Goal: Book appointment/travel/reservation

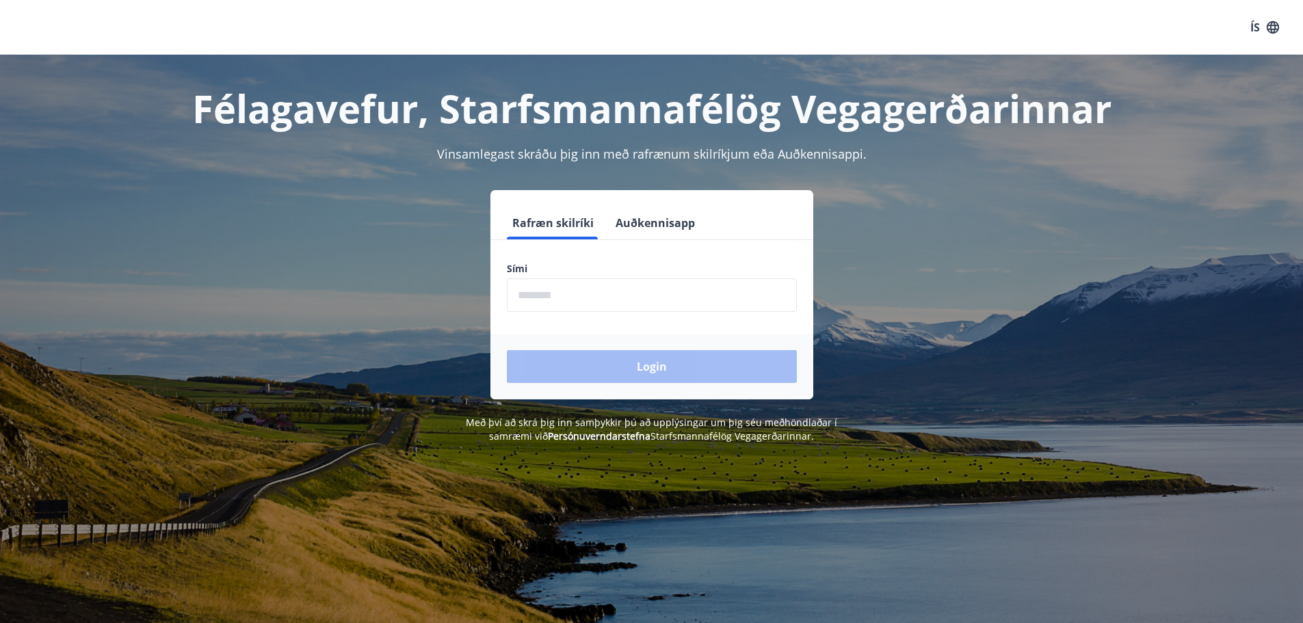
click at [524, 302] on input "phone" at bounding box center [652, 295] width 290 height 34
type input "********"
click at [669, 369] on button "Login" at bounding box center [652, 366] width 290 height 33
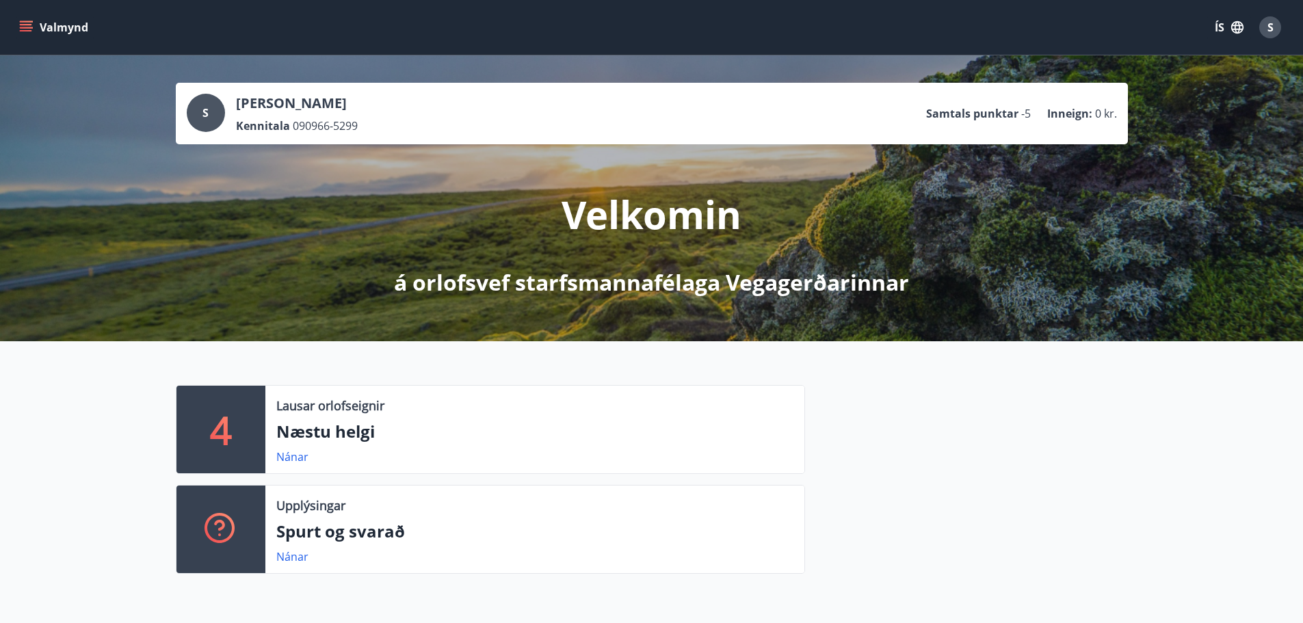
click at [31, 23] on icon "menu" at bounding box center [26, 28] width 14 height 14
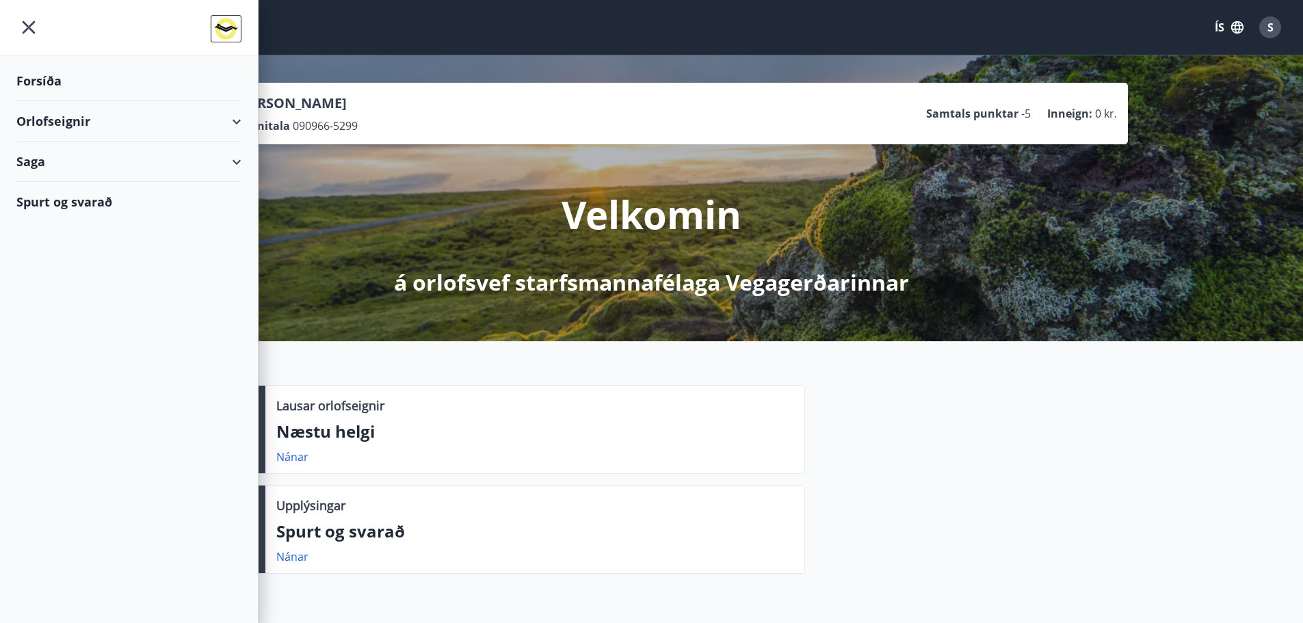
click at [45, 115] on div "Orlofseignir" at bounding box center [128, 121] width 225 height 40
click at [50, 157] on div "Framboð" at bounding box center [128, 156] width 203 height 29
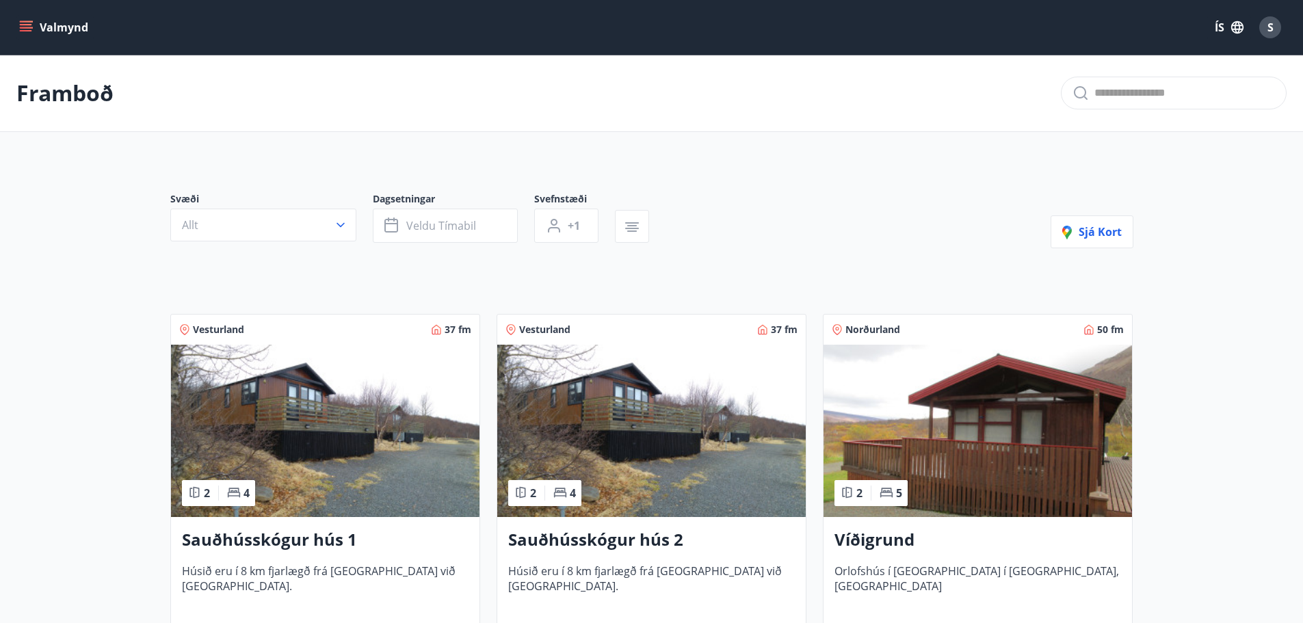
click at [24, 30] on icon "menu" at bounding box center [26, 30] width 12 height 1
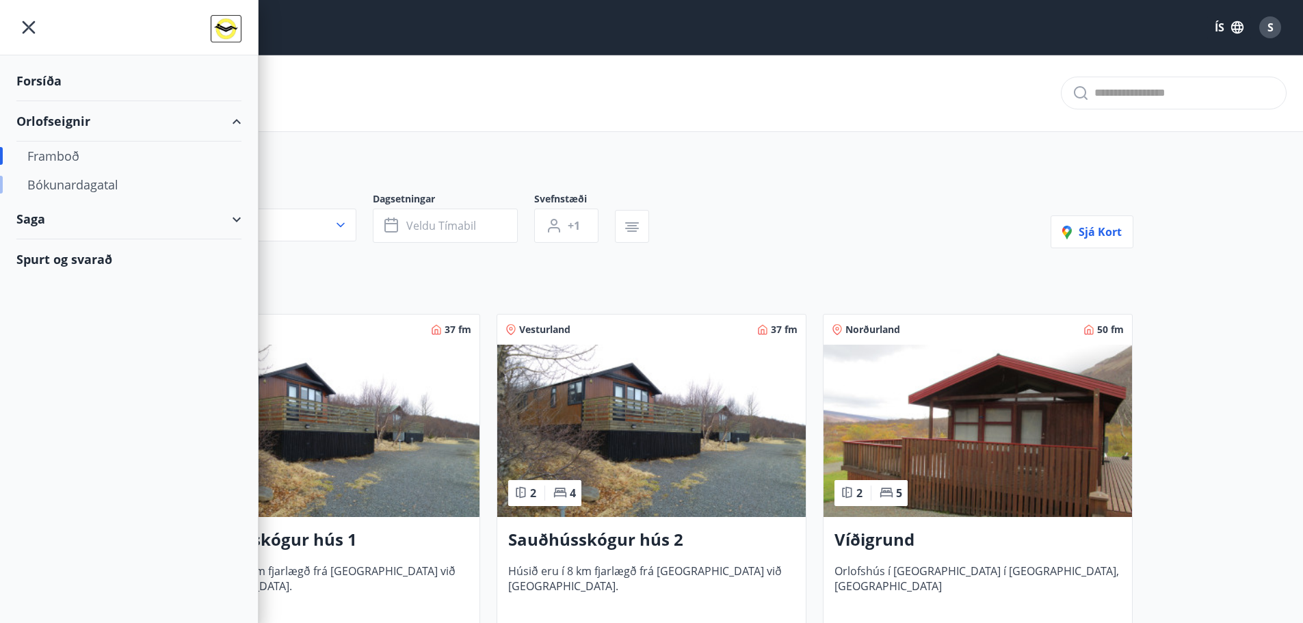
click at [56, 188] on div "Bókunardagatal" at bounding box center [128, 184] width 203 height 29
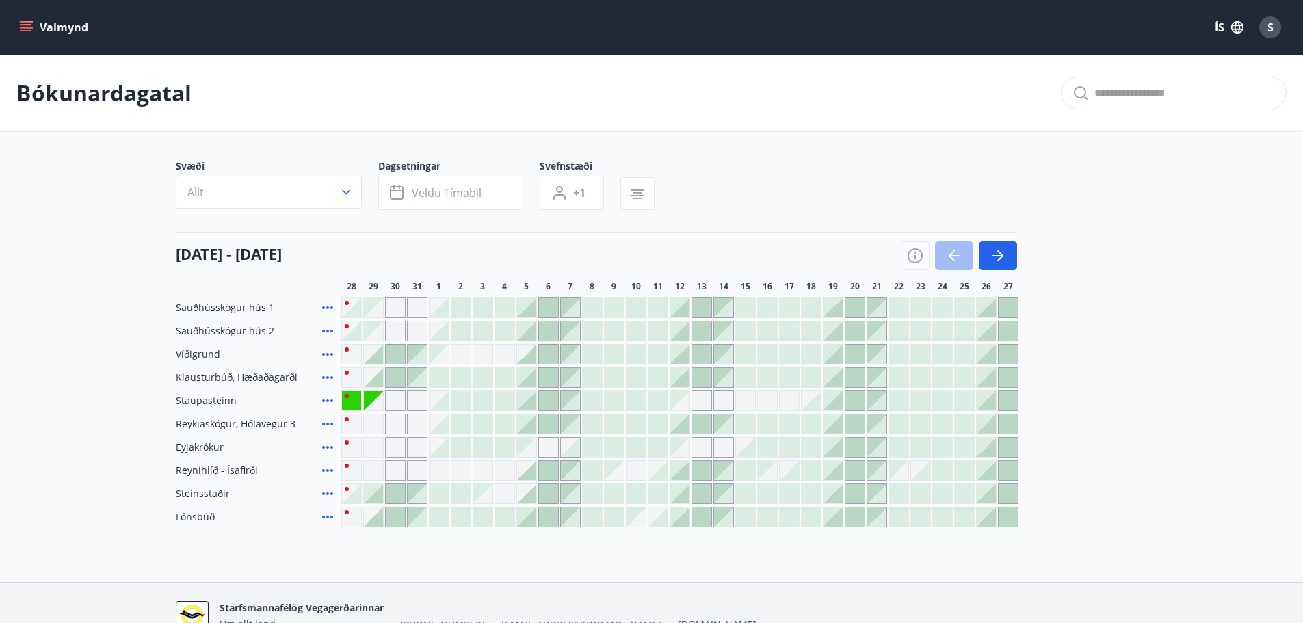
click at [373, 427] on div "Gráir dagar eru ekki bókanlegir" at bounding box center [373, 424] width 21 height 21
click at [434, 420] on div at bounding box center [438, 423] width 19 height 19
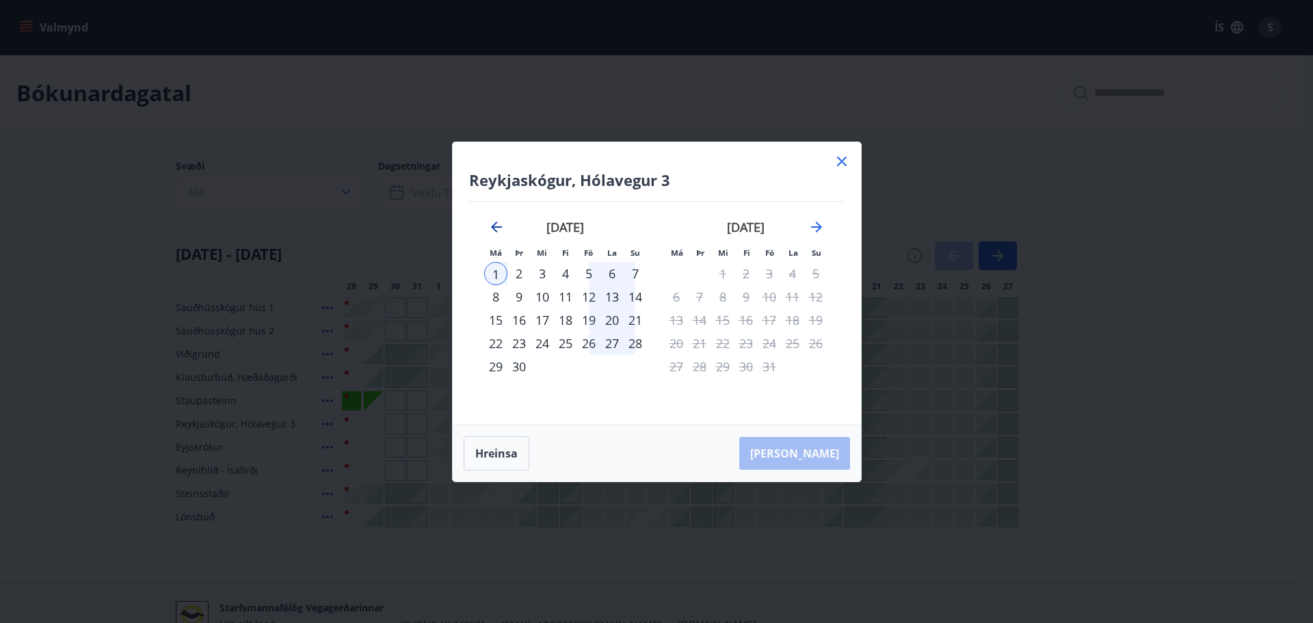
click at [494, 226] on icon "Move backward to switch to the previous month." at bounding box center [496, 227] width 11 height 11
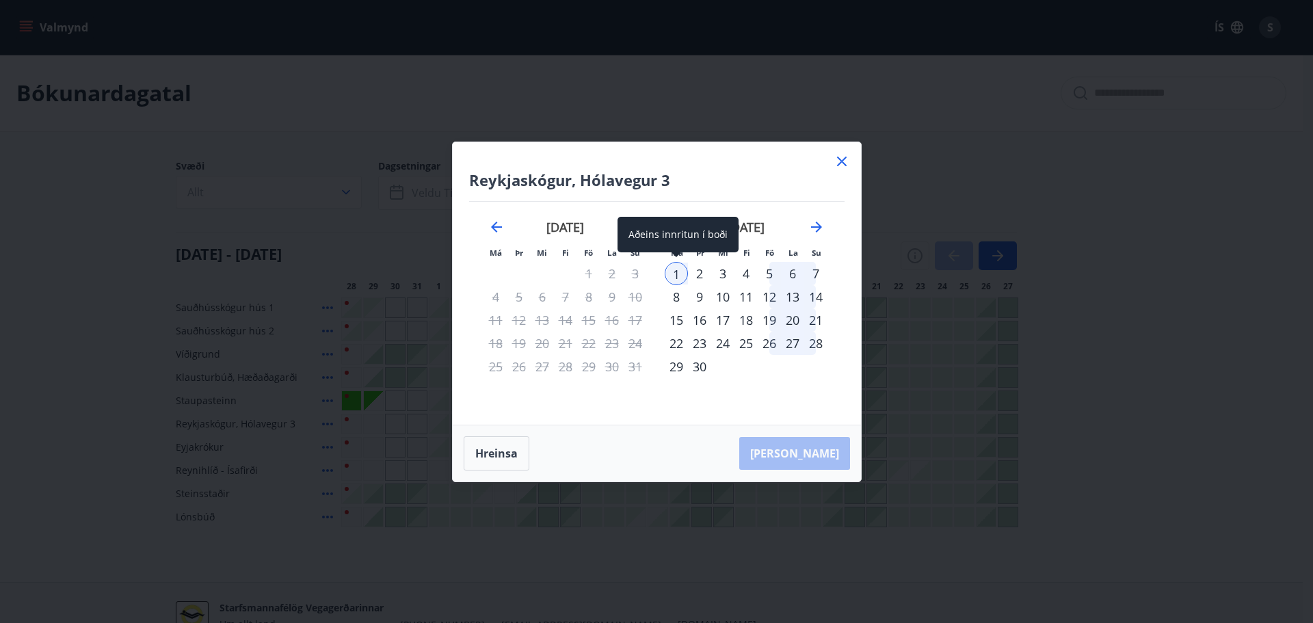
click at [676, 270] on div "1" at bounding box center [676, 273] width 23 height 23
click at [699, 274] on div "2" at bounding box center [699, 273] width 23 height 23
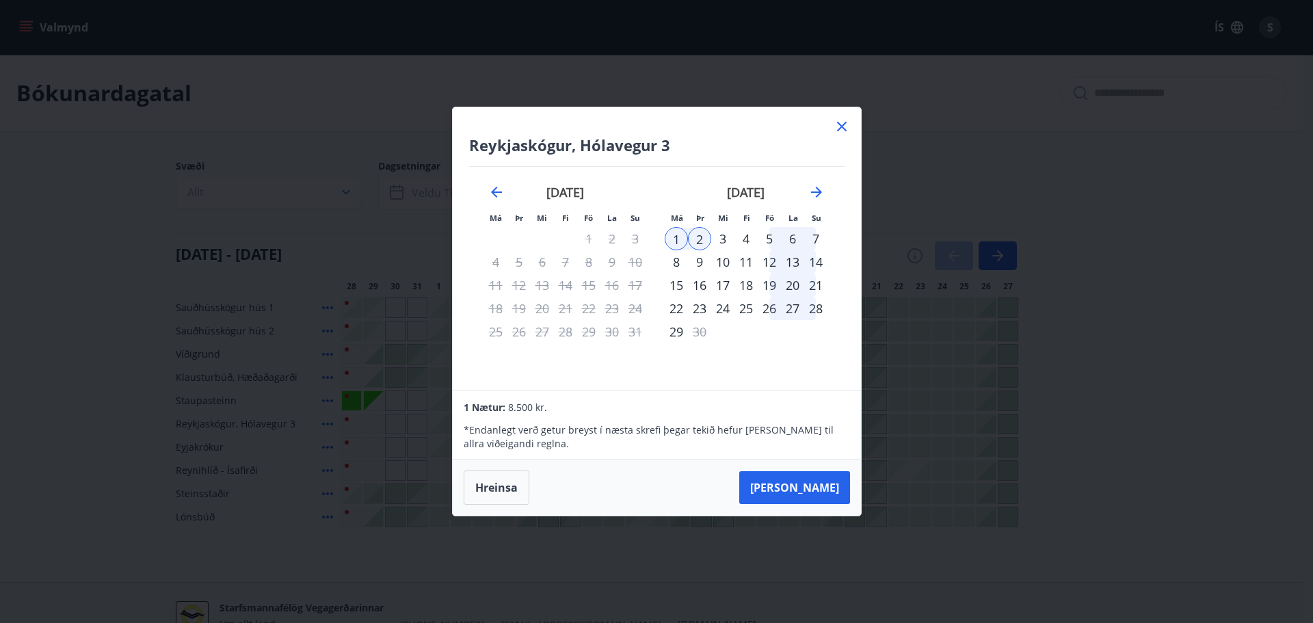
click at [840, 127] on icon at bounding box center [842, 126] width 16 height 16
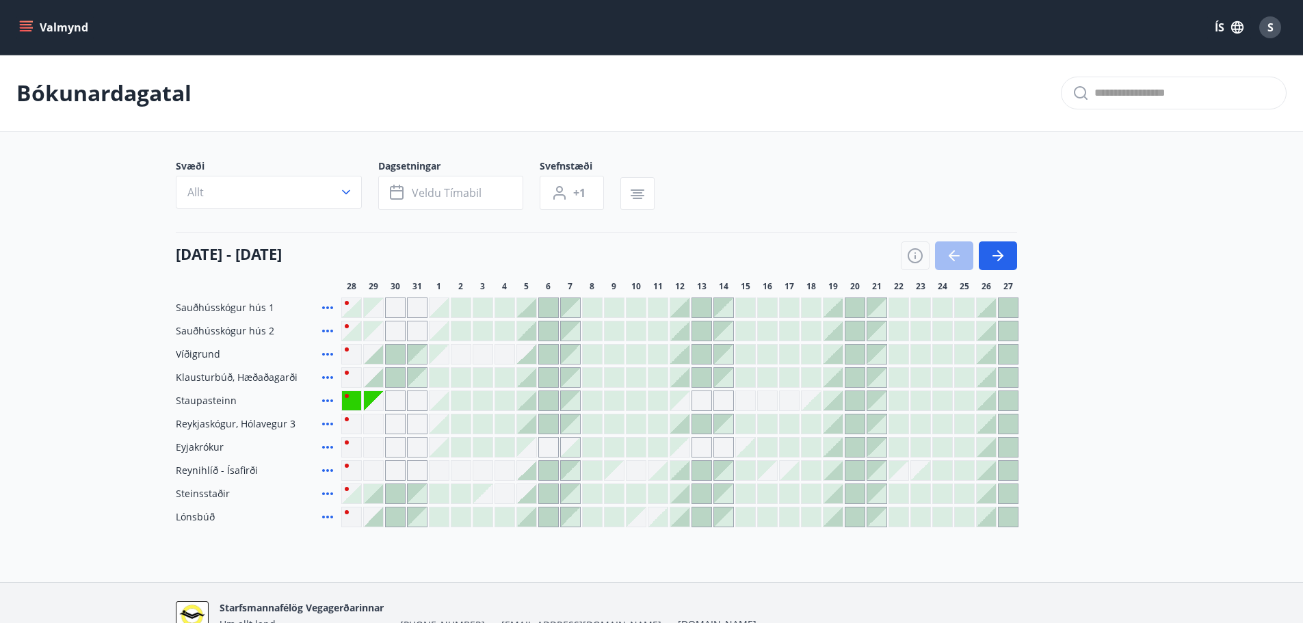
click at [377, 520] on div at bounding box center [373, 516] width 19 height 19
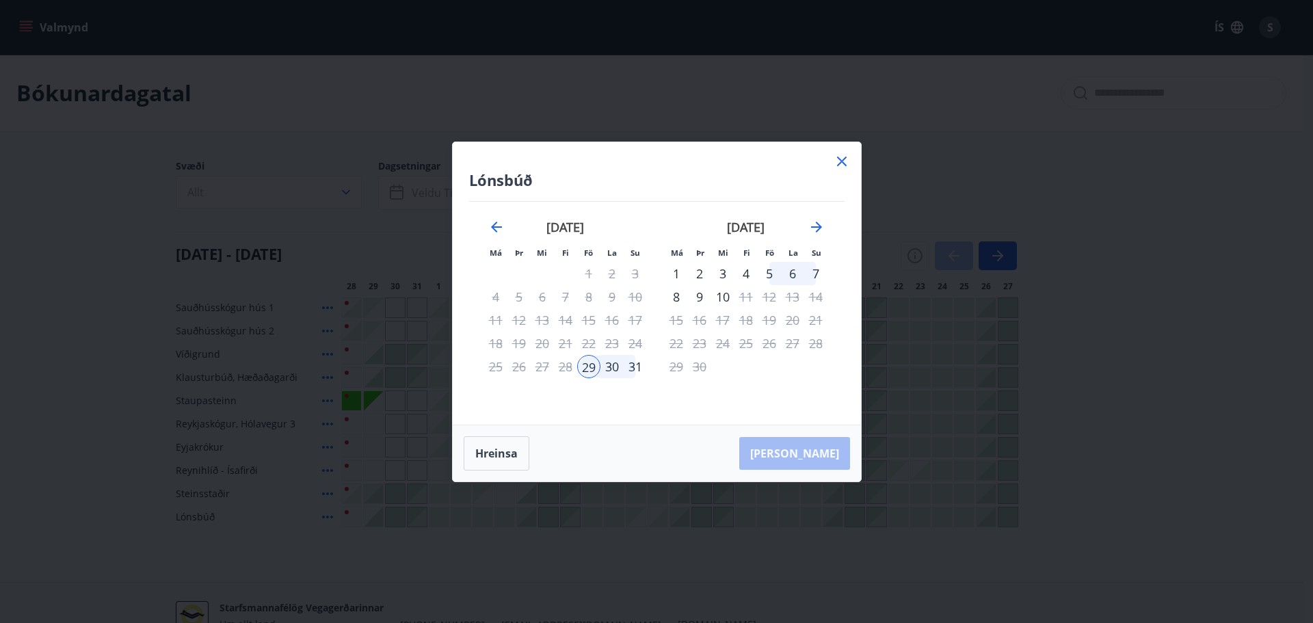
click at [771, 273] on div "5" at bounding box center [769, 273] width 23 height 23
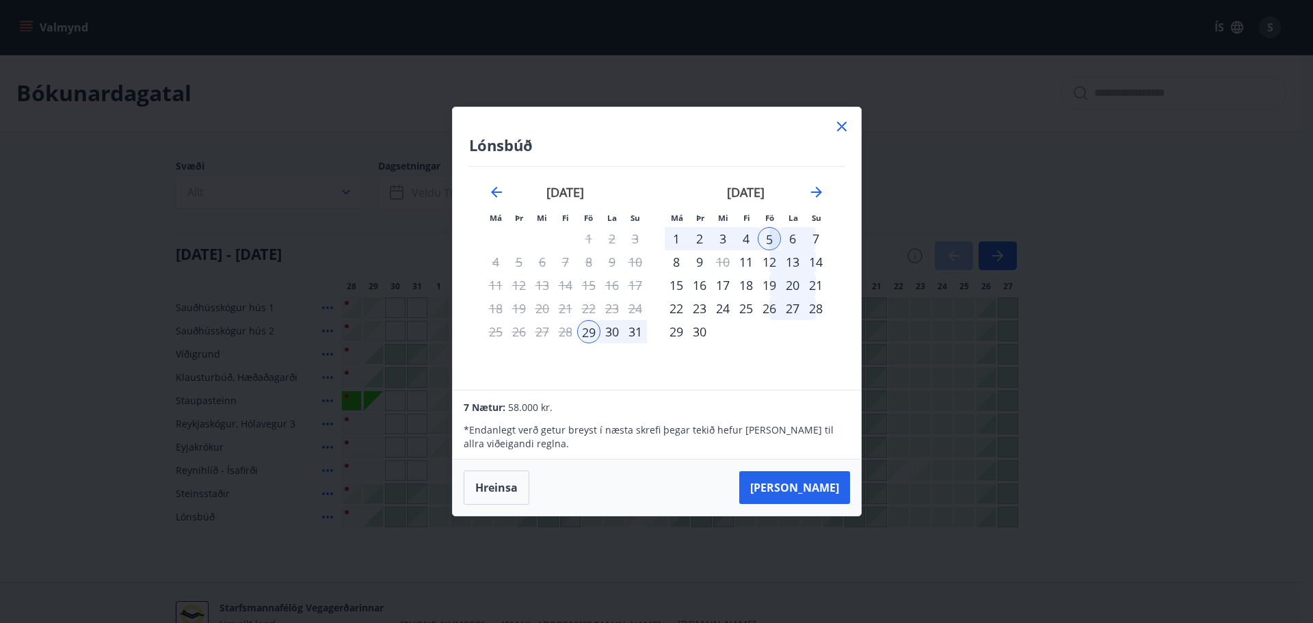
click at [675, 235] on div "1" at bounding box center [676, 238] width 23 height 23
click at [768, 241] on div "5" at bounding box center [769, 238] width 23 height 23
click at [844, 129] on icon at bounding box center [842, 127] width 10 height 10
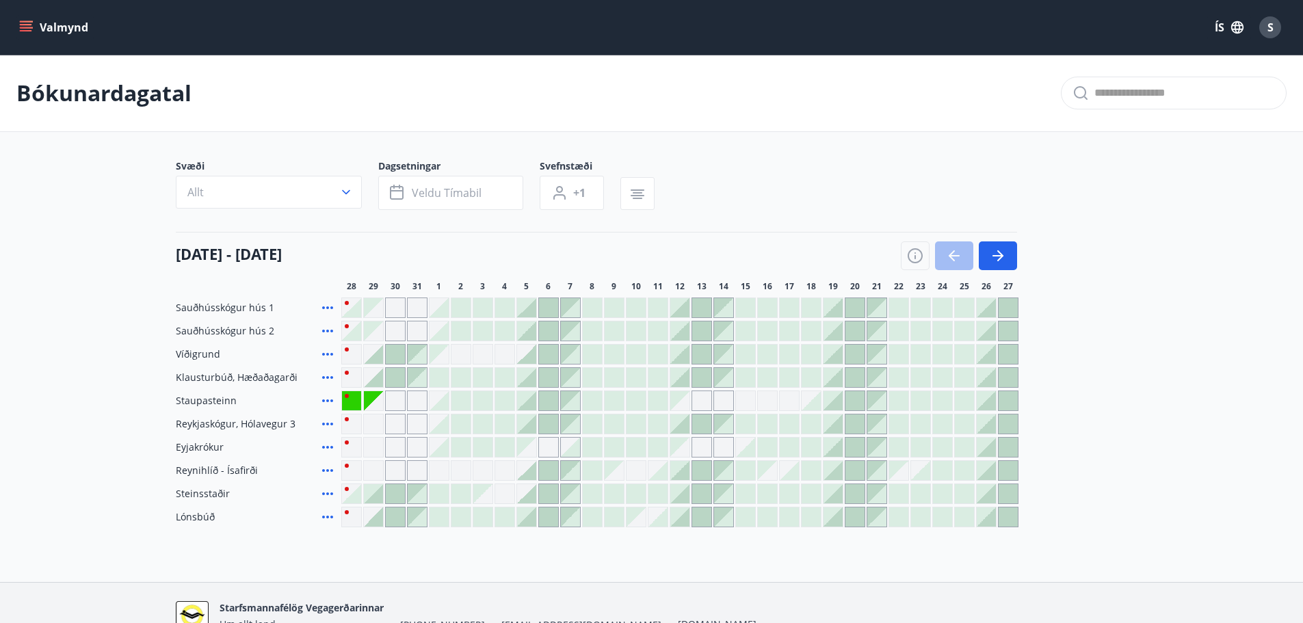
click at [437, 516] on div at bounding box center [438, 516] width 19 height 19
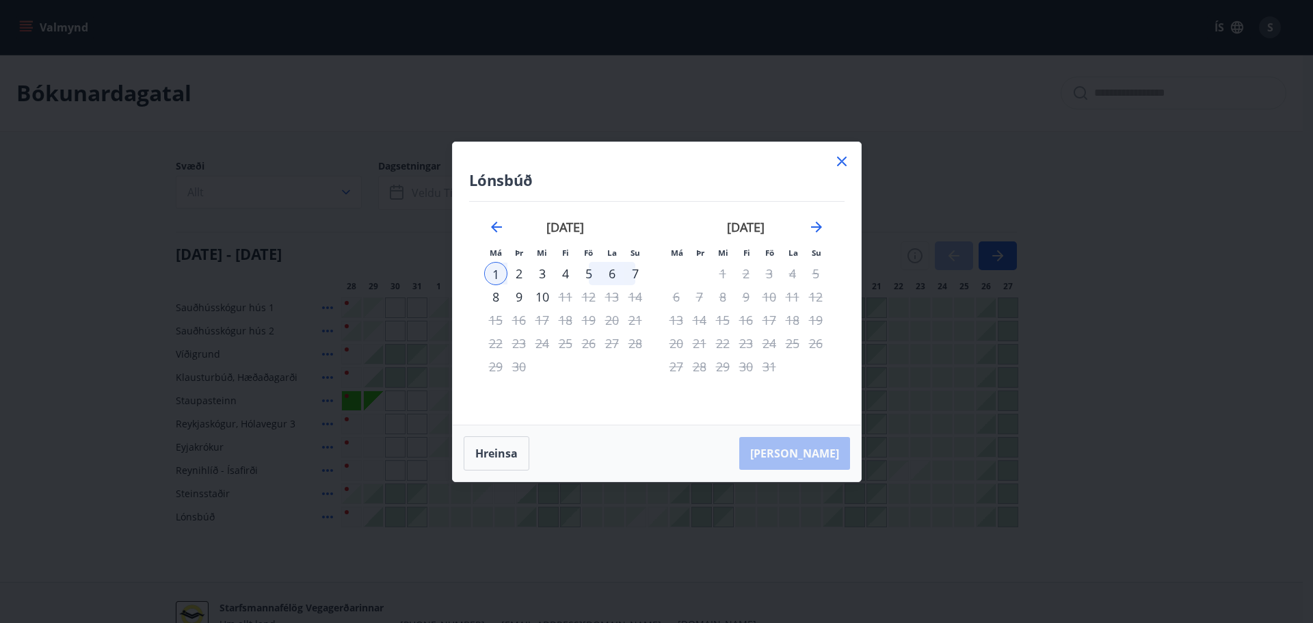
click at [589, 274] on div "5" at bounding box center [588, 273] width 23 height 23
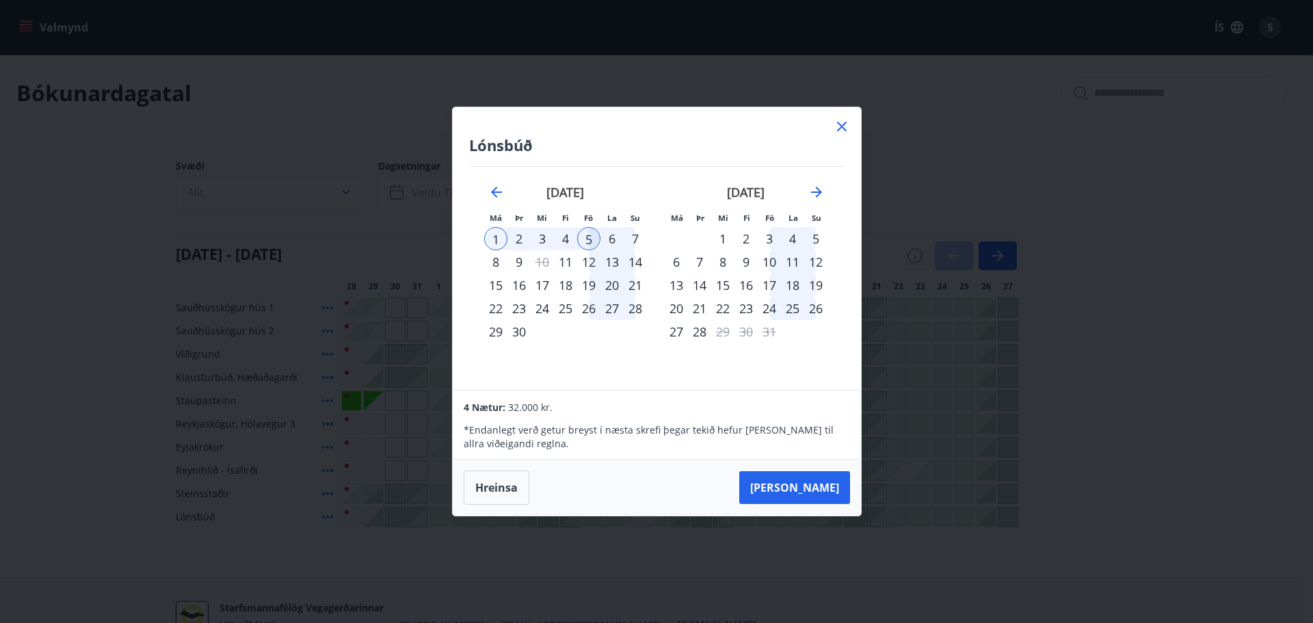
click at [843, 126] on icon at bounding box center [842, 126] width 16 height 16
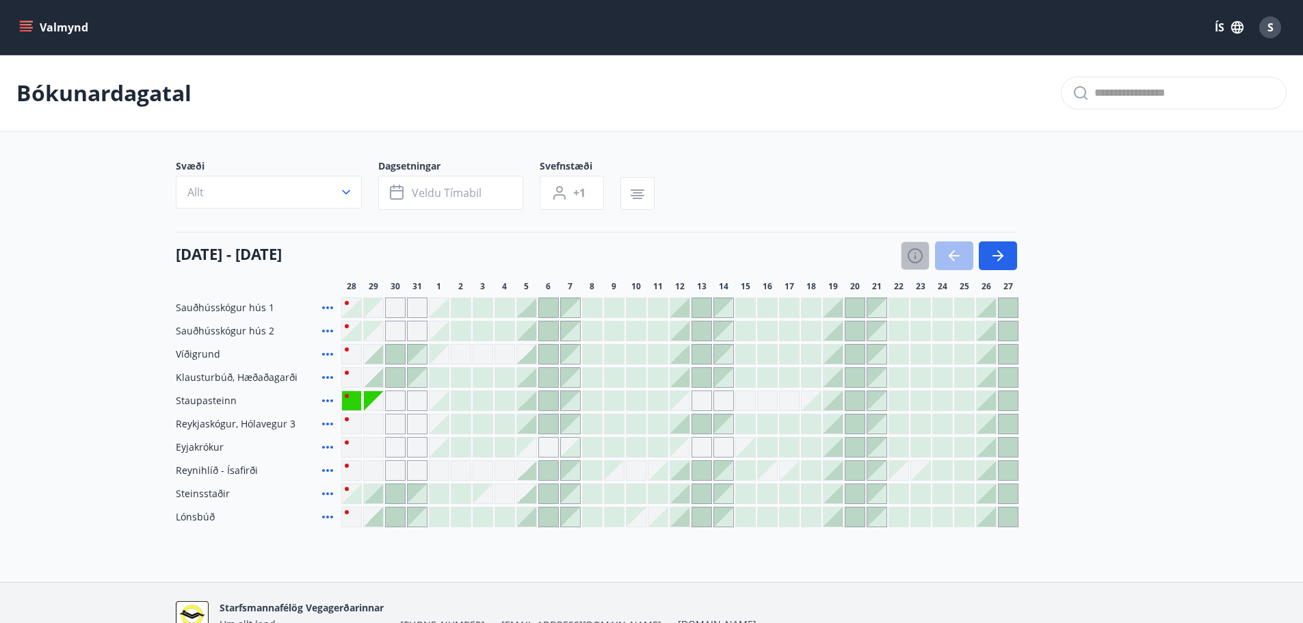
click at [916, 252] on icon "button" at bounding box center [915, 256] width 16 height 16
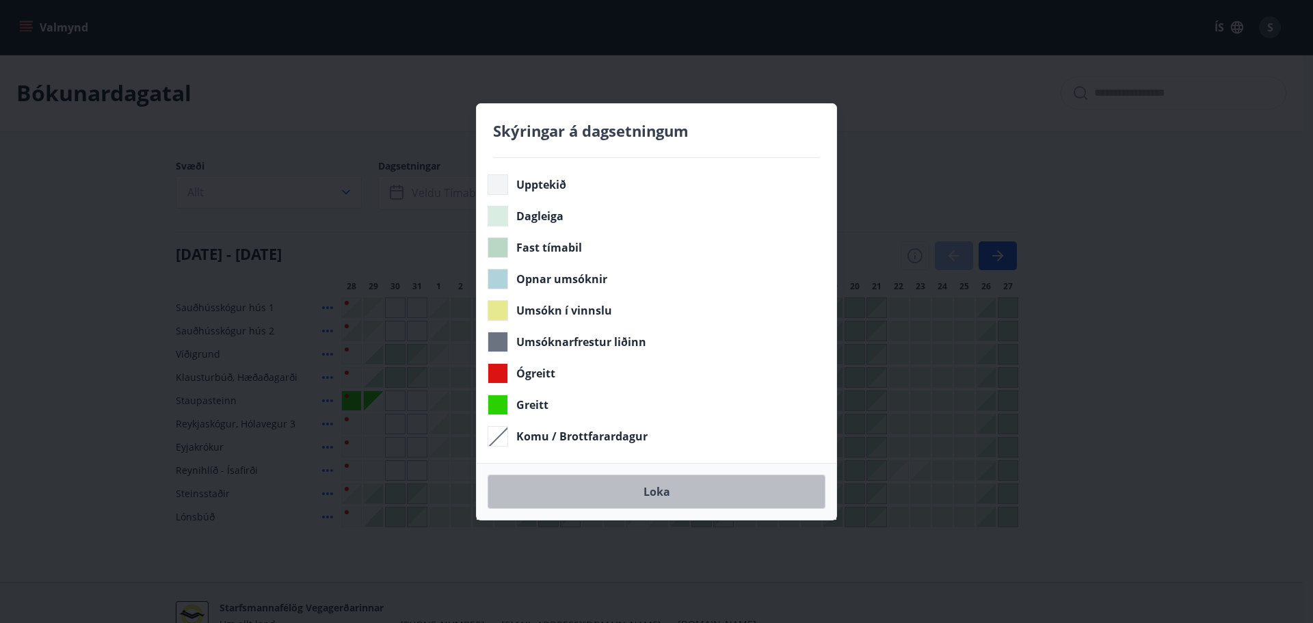
click at [669, 492] on button "Loka" at bounding box center [657, 492] width 338 height 34
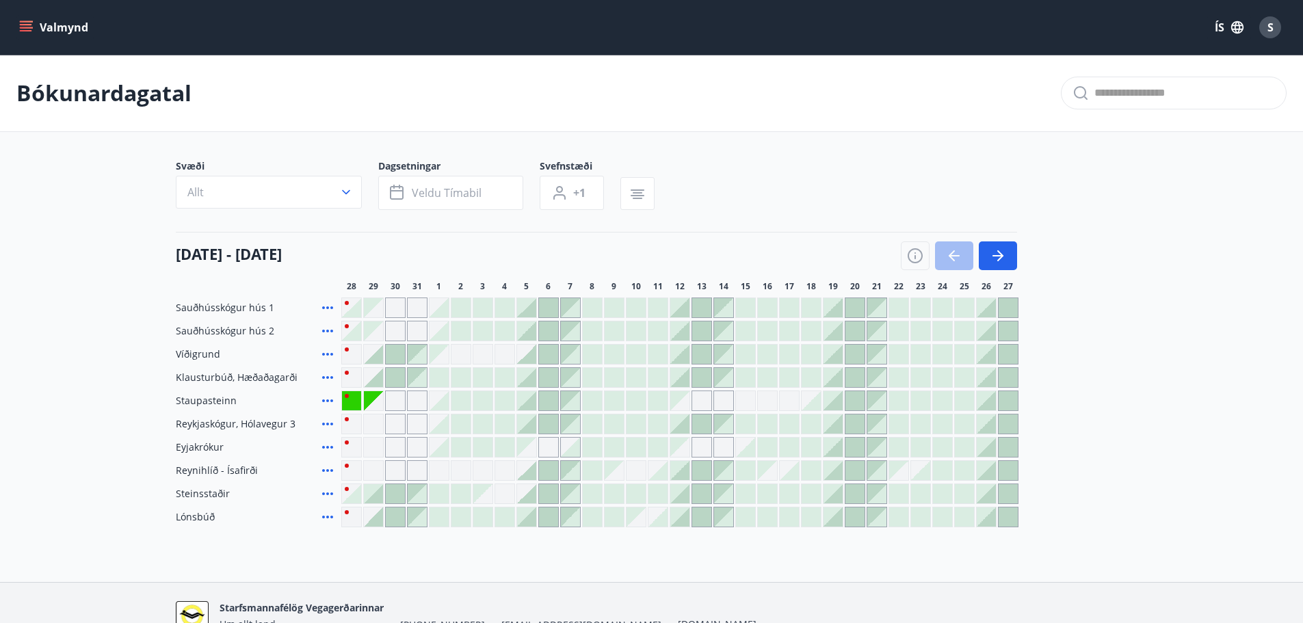
click at [1271, 22] on span "S" at bounding box center [1270, 27] width 6 height 15
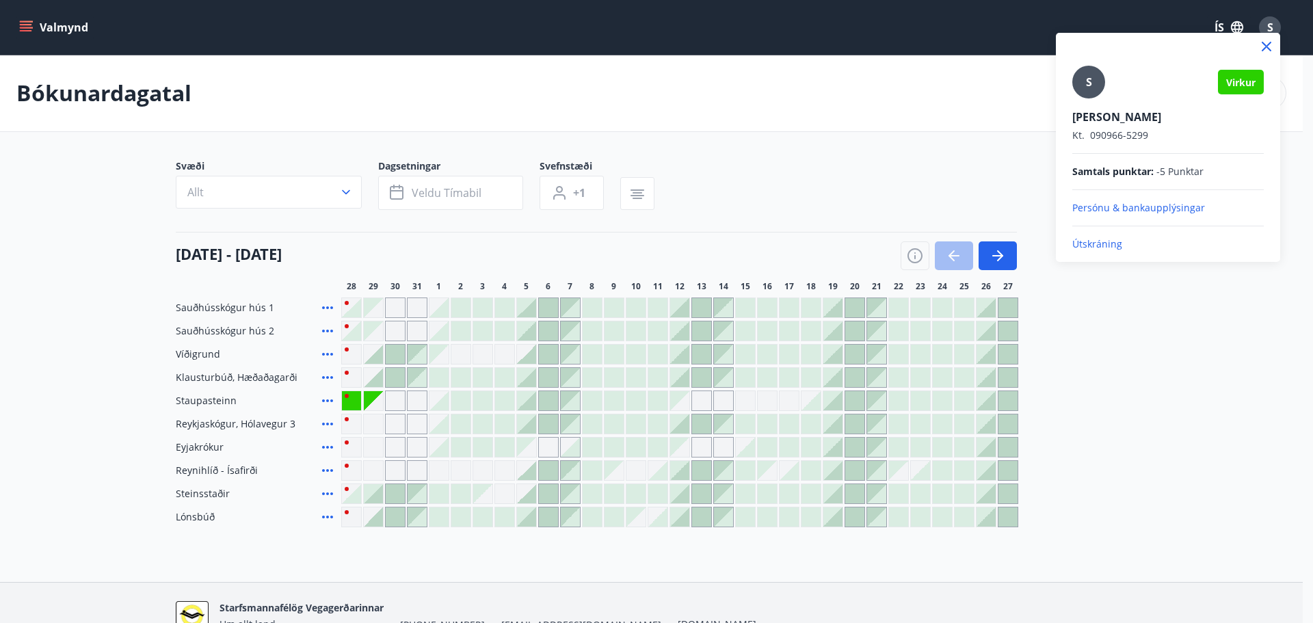
click at [1104, 246] on p "Útskráning" at bounding box center [1167, 244] width 191 height 14
